Goal: Transaction & Acquisition: Download file/media

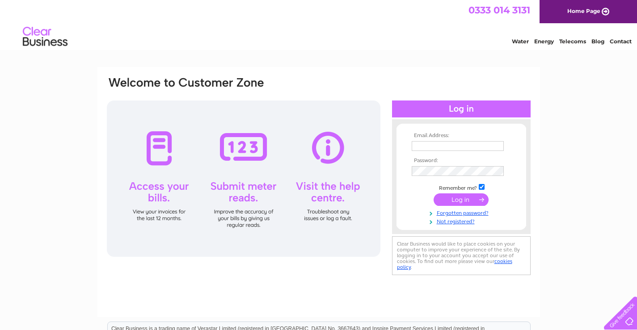
type input "[EMAIL_ADDRESS][DOMAIN_NAME]"
click at [452, 199] on input "submit" at bounding box center [461, 200] width 55 height 13
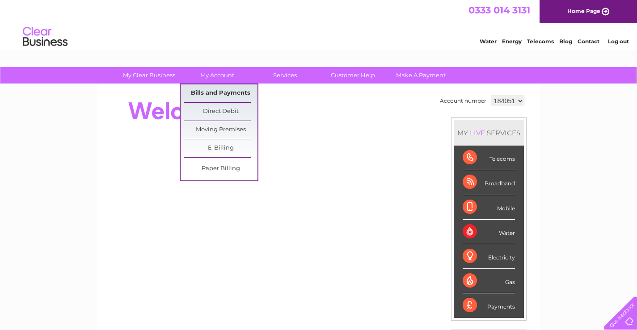
click at [217, 92] on link "Bills and Payments" at bounding box center [221, 94] width 74 height 18
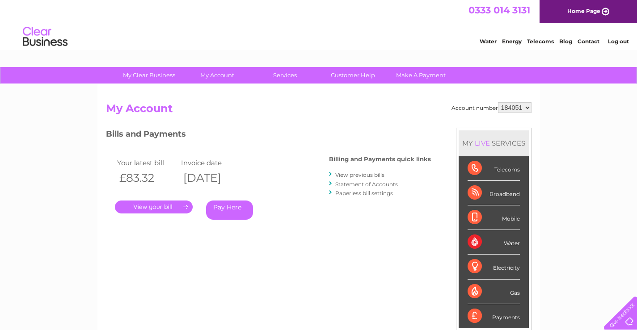
click at [154, 205] on link "." at bounding box center [154, 207] width 78 height 13
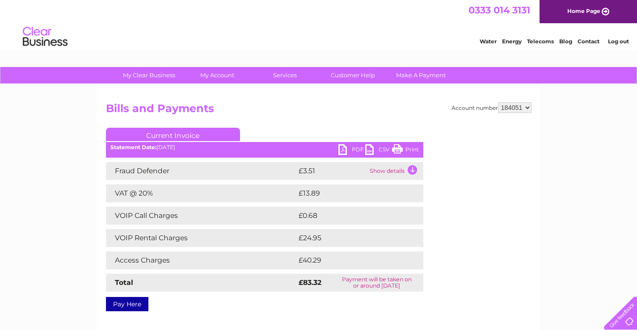
click at [368, 151] on link "CSV" at bounding box center [378, 150] width 27 height 13
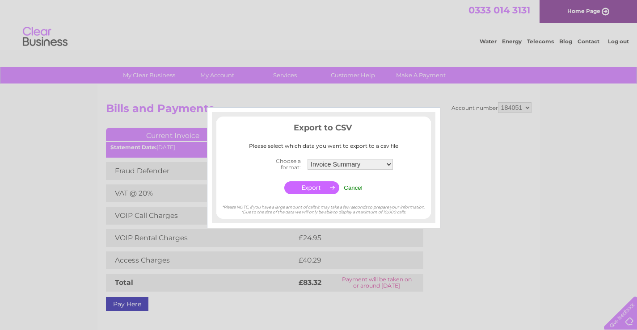
click at [314, 186] on input "button" at bounding box center [311, 188] width 55 height 13
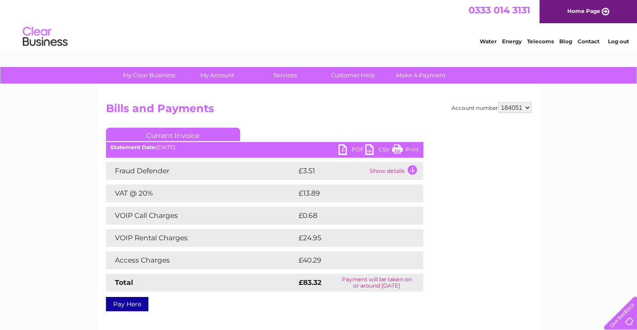
click at [340, 148] on link "PDF" at bounding box center [351, 150] width 27 height 13
